Goal: Transaction & Acquisition: Book appointment/travel/reservation

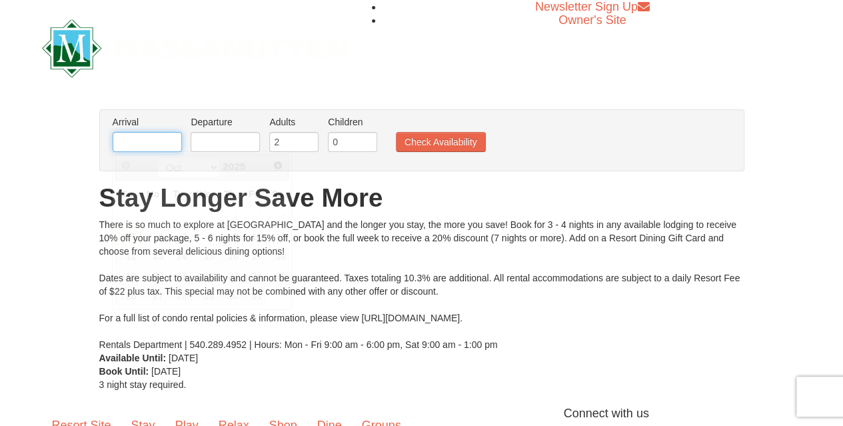
click at [142, 139] on input "text" at bounding box center [147, 142] width 69 height 20
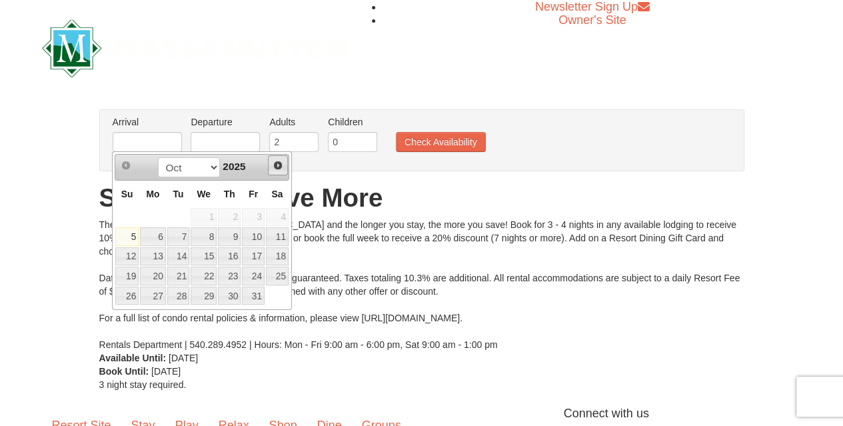
click at [277, 168] on span "Next" at bounding box center [278, 165] width 11 height 11
click at [259, 274] on link "26" at bounding box center [253, 276] width 23 height 19
type input "[DATE]"
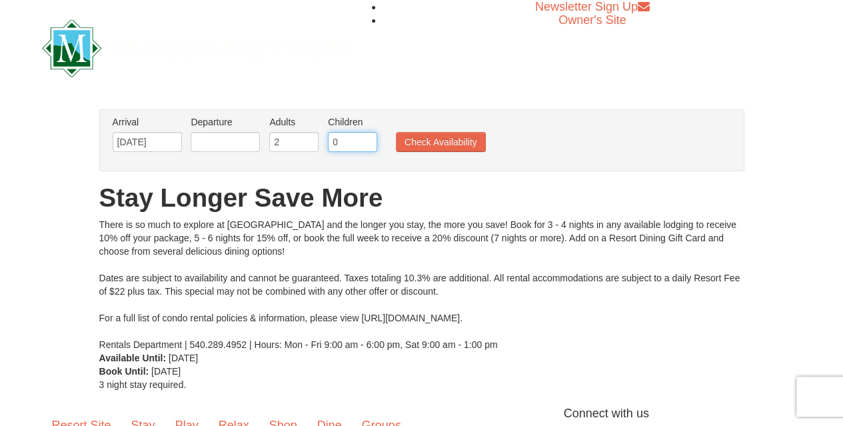
click at [340, 138] on input "0" at bounding box center [352, 142] width 49 height 20
click at [370, 137] on input "1" at bounding box center [352, 142] width 49 height 20
click at [366, 137] on input "2" at bounding box center [352, 142] width 49 height 20
click at [366, 137] on input "3" at bounding box center [352, 142] width 49 height 20
click at [366, 137] on input "5" at bounding box center [352, 142] width 49 height 20
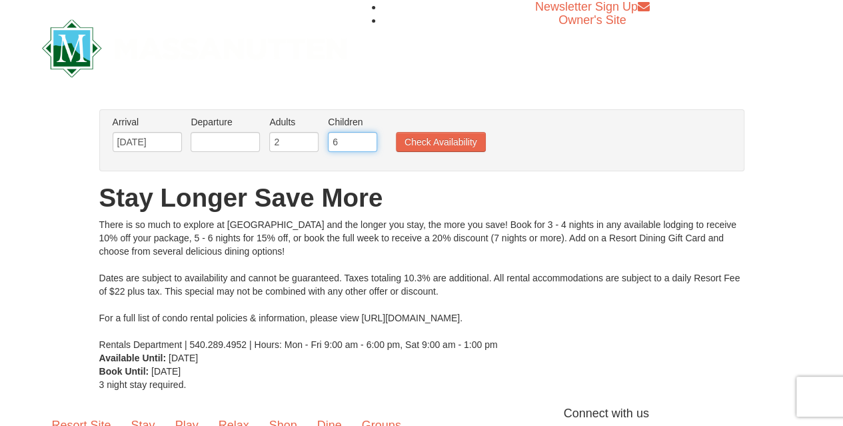
click at [366, 137] on input "6" at bounding box center [352, 142] width 49 height 20
click at [365, 145] on input "5" at bounding box center [352, 142] width 49 height 20
click at [365, 145] on input "4" at bounding box center [352, 142] width 49 height 20
click at [365, 145] on input "3" at bounding box center [352, 142] width 49 height 20
type input "2"
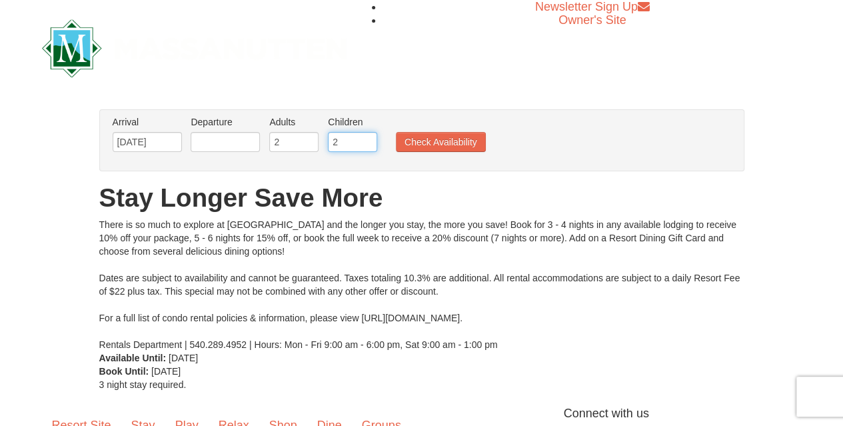
click at [369, 145] on input "2" at bounding box center [352, 142] width 49 height 20
click at [209, 143] on input "text" at bounding box center [225, 142] width 69 height 20
drag, startPoint x: 333, startPoint y: 374, endPoint x: 144, endPoint y: 166, distance: 281.1
click at [144, 166] on div "From: To: Adults: 2 Children: 0 Change Arrival Please format dates MM/DD/YYYY P…" at bounding box center [421, 250] width 645 height 282
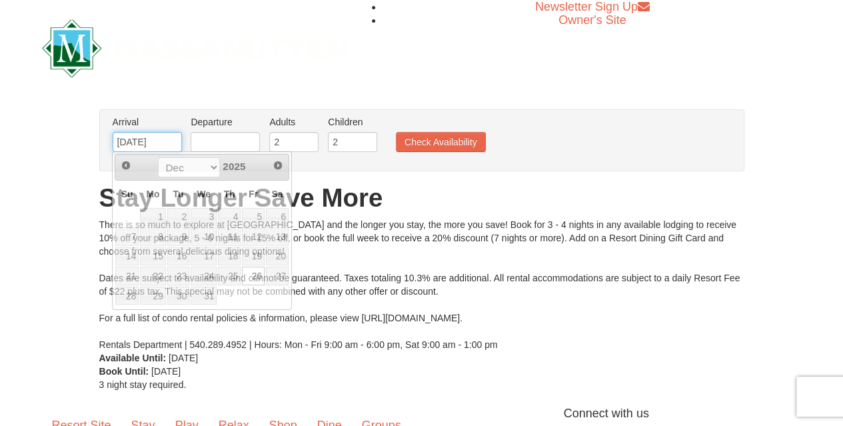
click at [136, 139] on input "12/26/2025" at bounding box center [147, 142] width 69 height 20
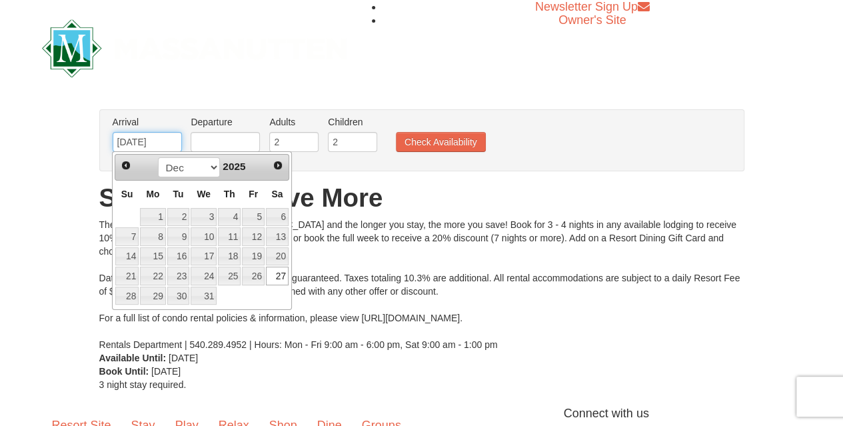
type input "[DATE]"
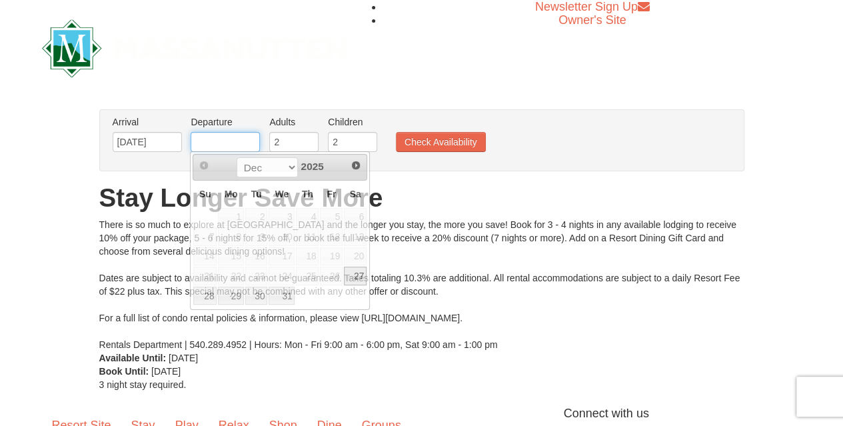
click at [213, 146] on input "text" at bounding box center [225, 142] width 69 height 20
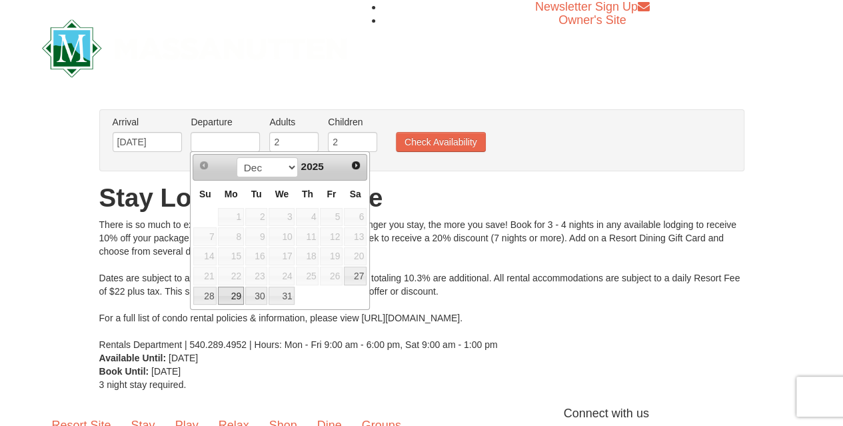
click at [231, 292] on link "29" at bounding box center [230, 295] width 25 height 19
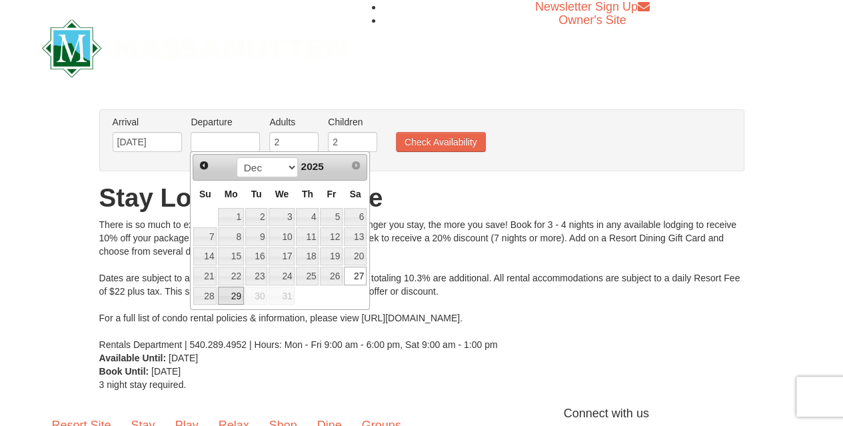
type input "[DATE]"
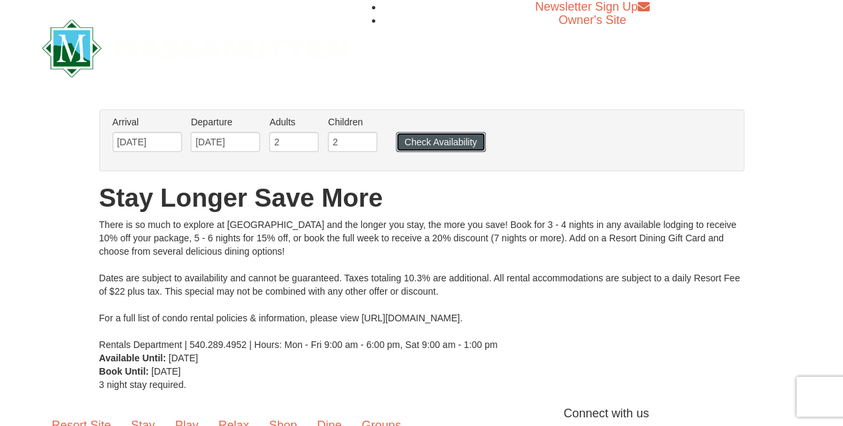
click at [439, 141] on button "Check Availability" at bounding box center [441, 142] width 90 height 20
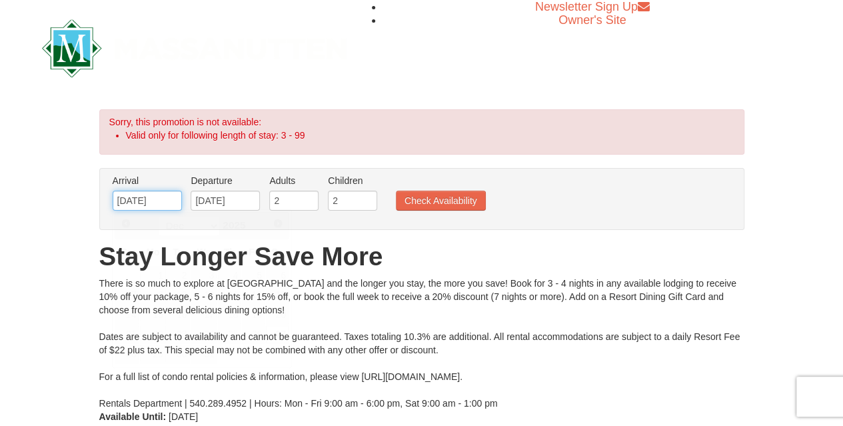
click at [137, 199] on input "[DATE]" at bounding box center [147, 201] width 69 height 20
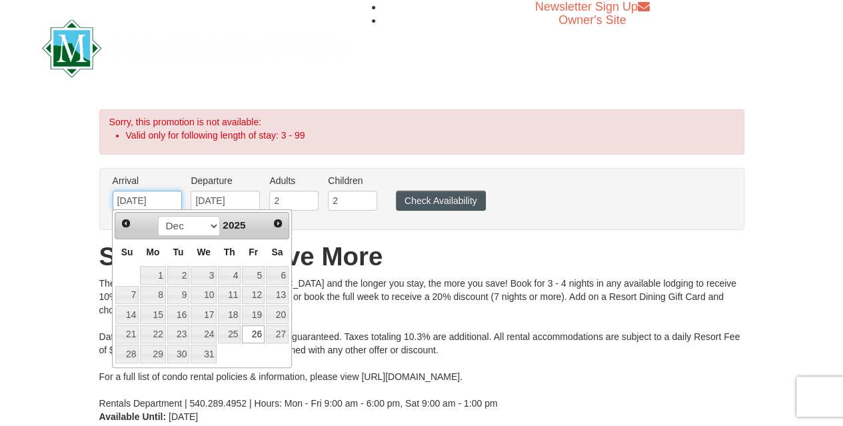
type input "[DATE]"
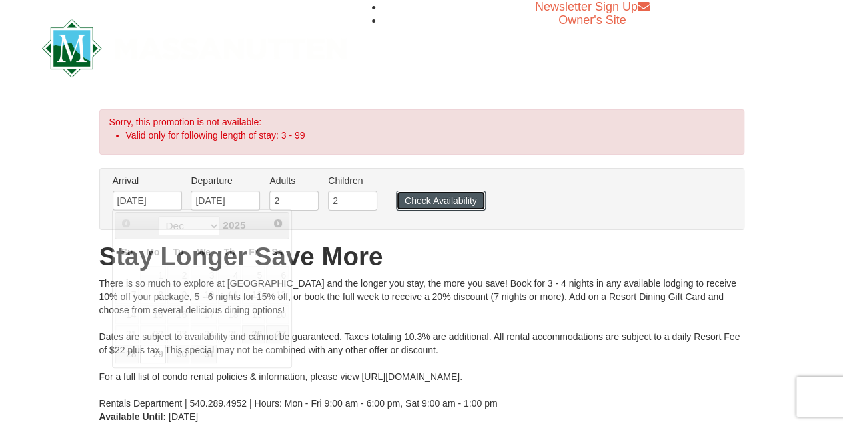
click at [430, 201] on button "Check Availability" at bounding box center [441, 201] width 90 height 20
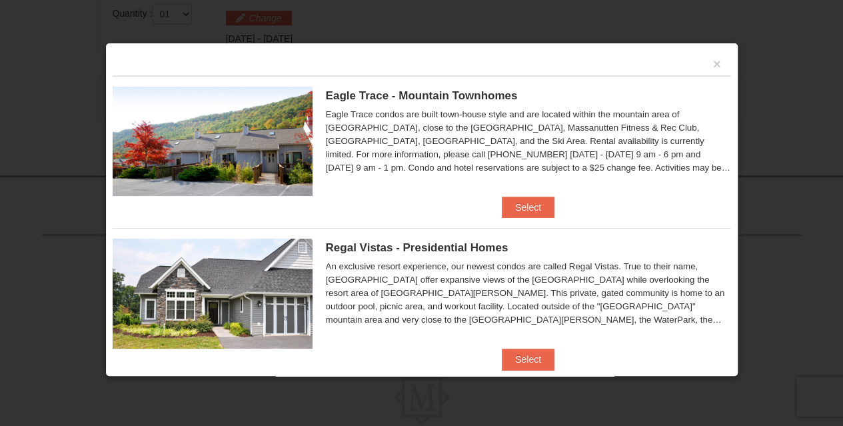
scroll to position [432, 0]
click at [520, 361] on button "Select" at bounding box center [528, 358] width 53 height 21
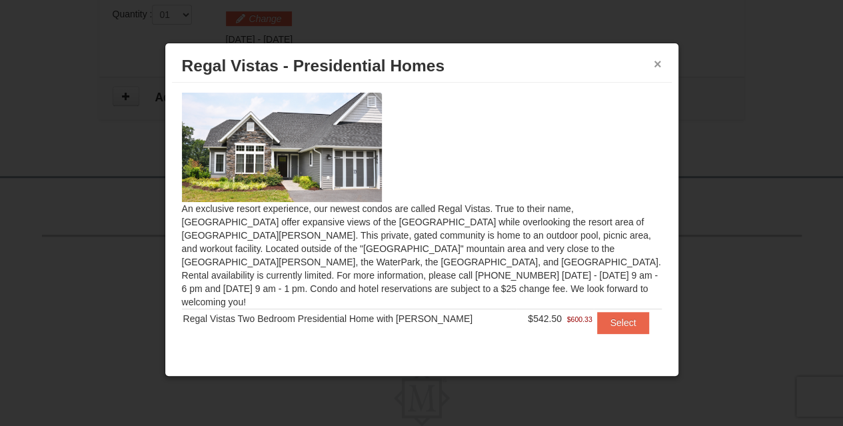
click at [656, 62] on button "×" at bounding box center [658, 63] width 8 height 13
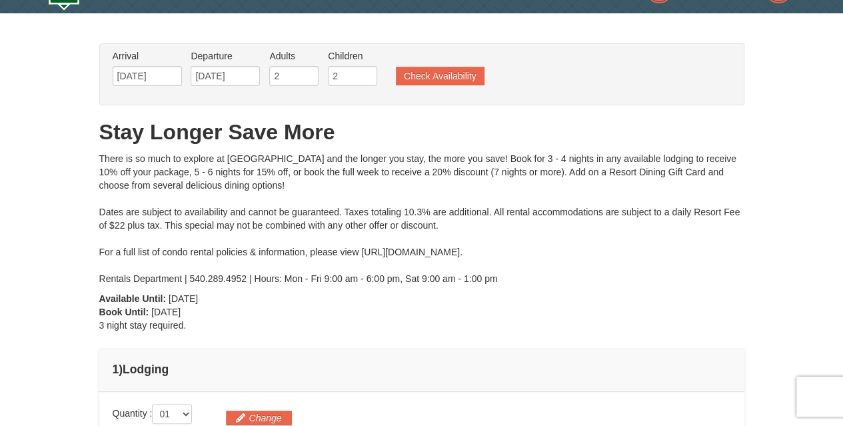
scroll to position [17, 0]
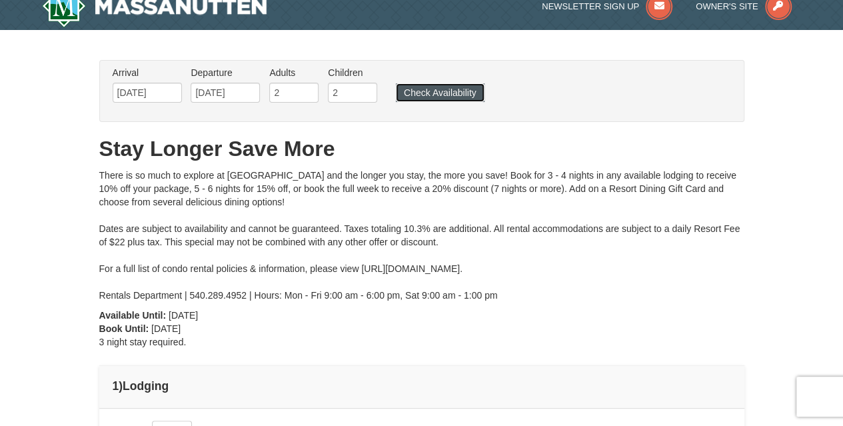
click at [446, 91] on button "Check Availability" at bounding box center [440, 92] width 89 height 19
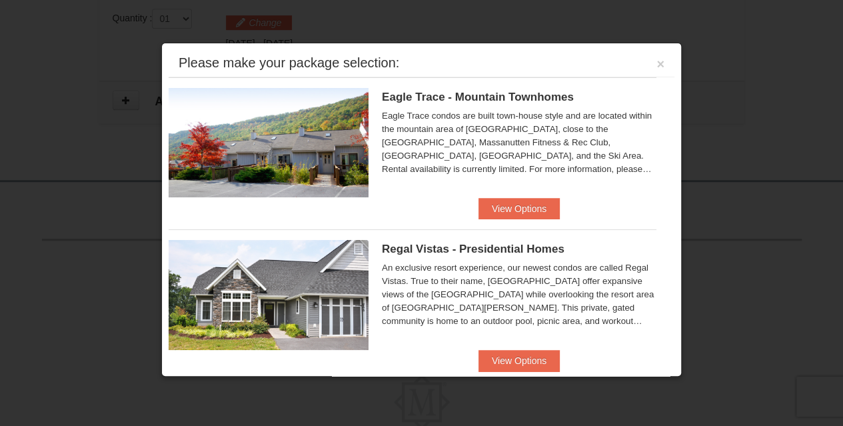
scroll to position [433, 0]
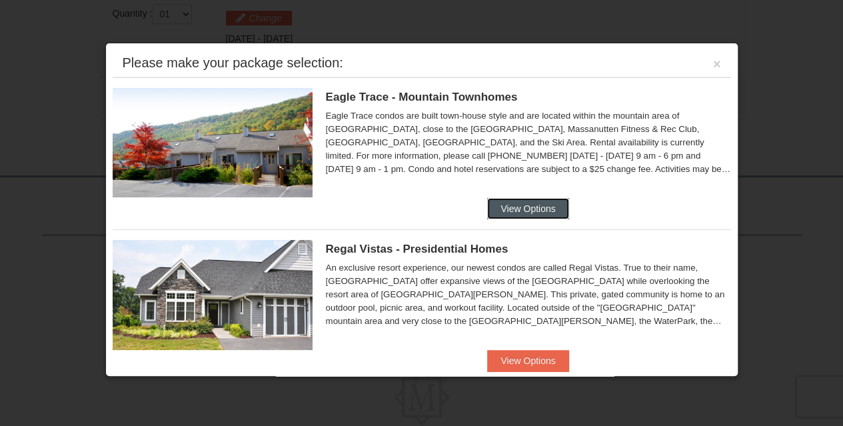
click at [512, 207] on button "View Options" at bounding box center [527, 208] width 81 height 21
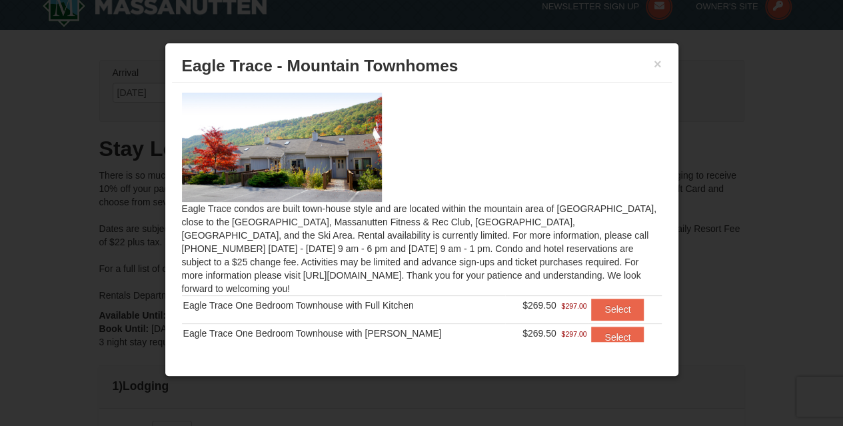
scroll to position [18, 0]
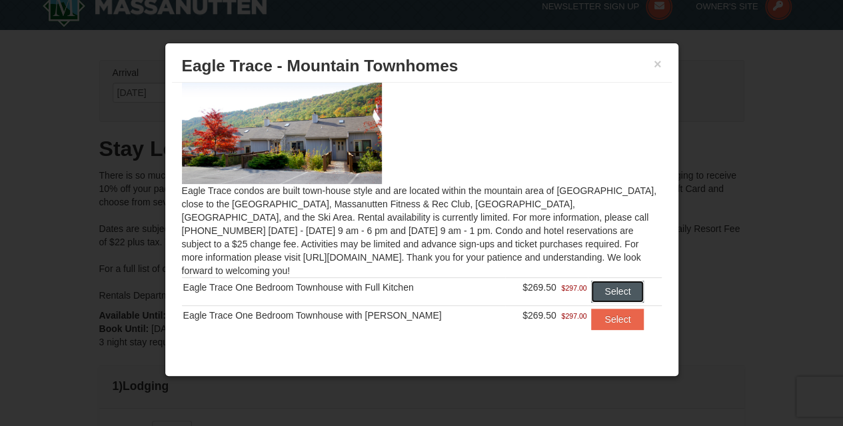
click at [604, 281] on button "Select" at bounding box center [617, 291] width 53 height 21
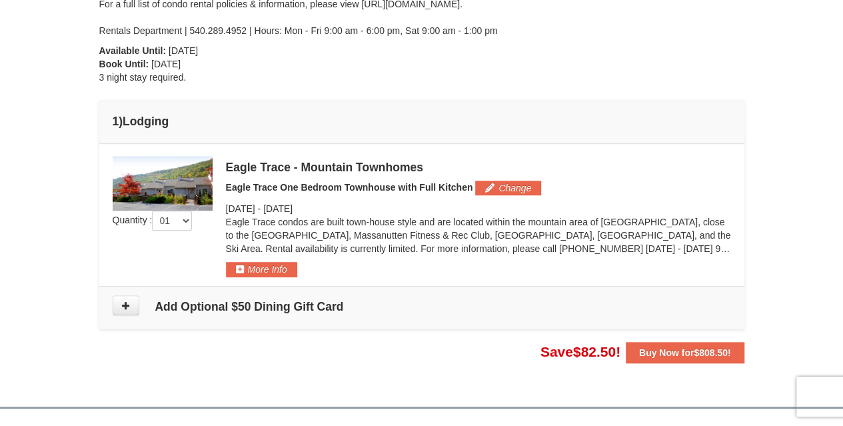
scroll to position [292, 0]
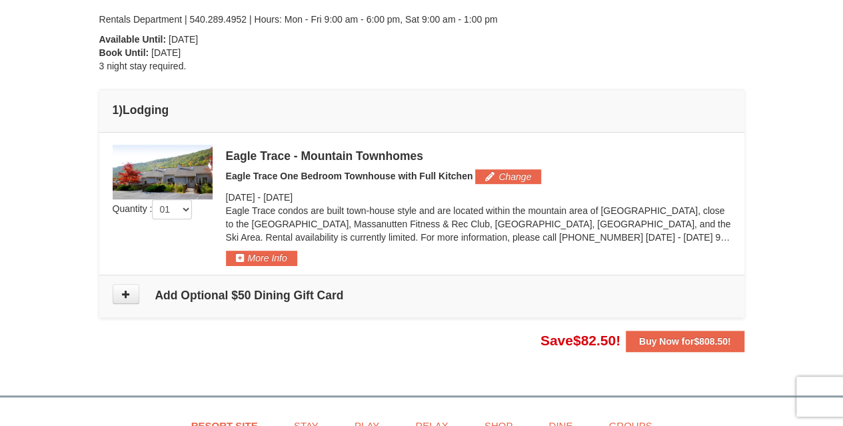
click at [185, 170] on img at bounding box center [163, 172] width 100 height 55
click at [277, 158] on div "Eagle Trace - Mountain Townhomes" at bounding box center [478, 155] width 505 height 13
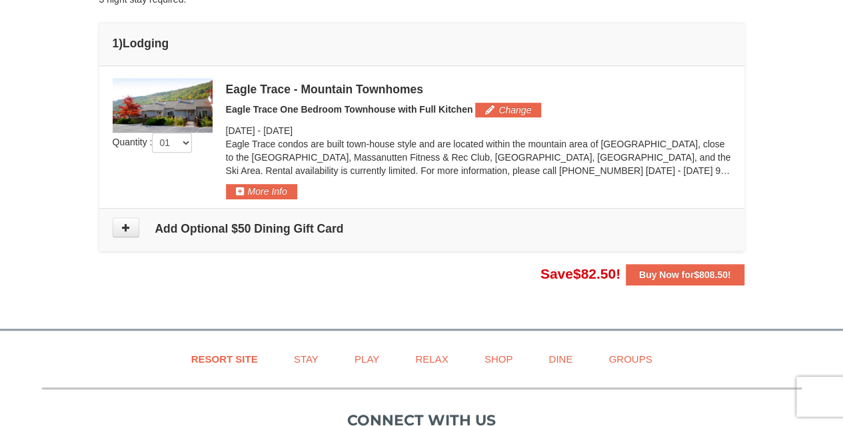
scroll to position [352, 0]
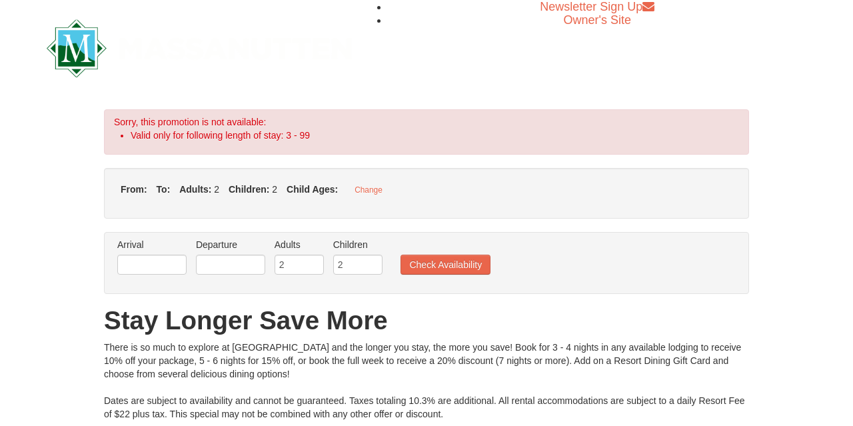
type input "[DATE]"
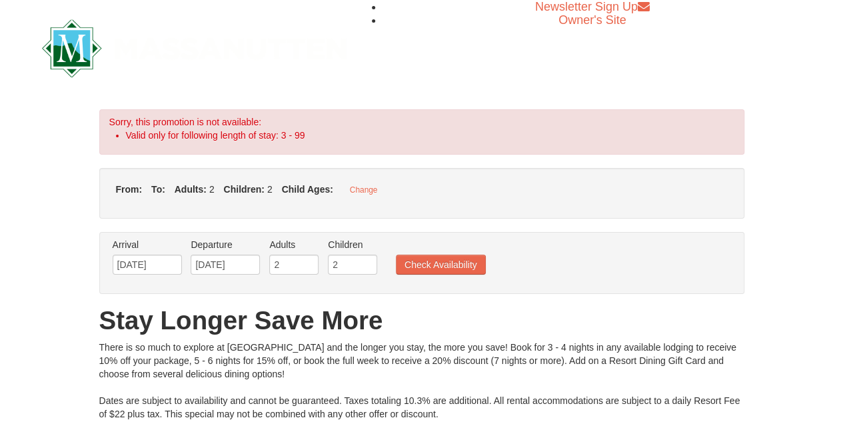
type input "[DATE]"
